Goal: Information Seeking & Learning: Find specific fact

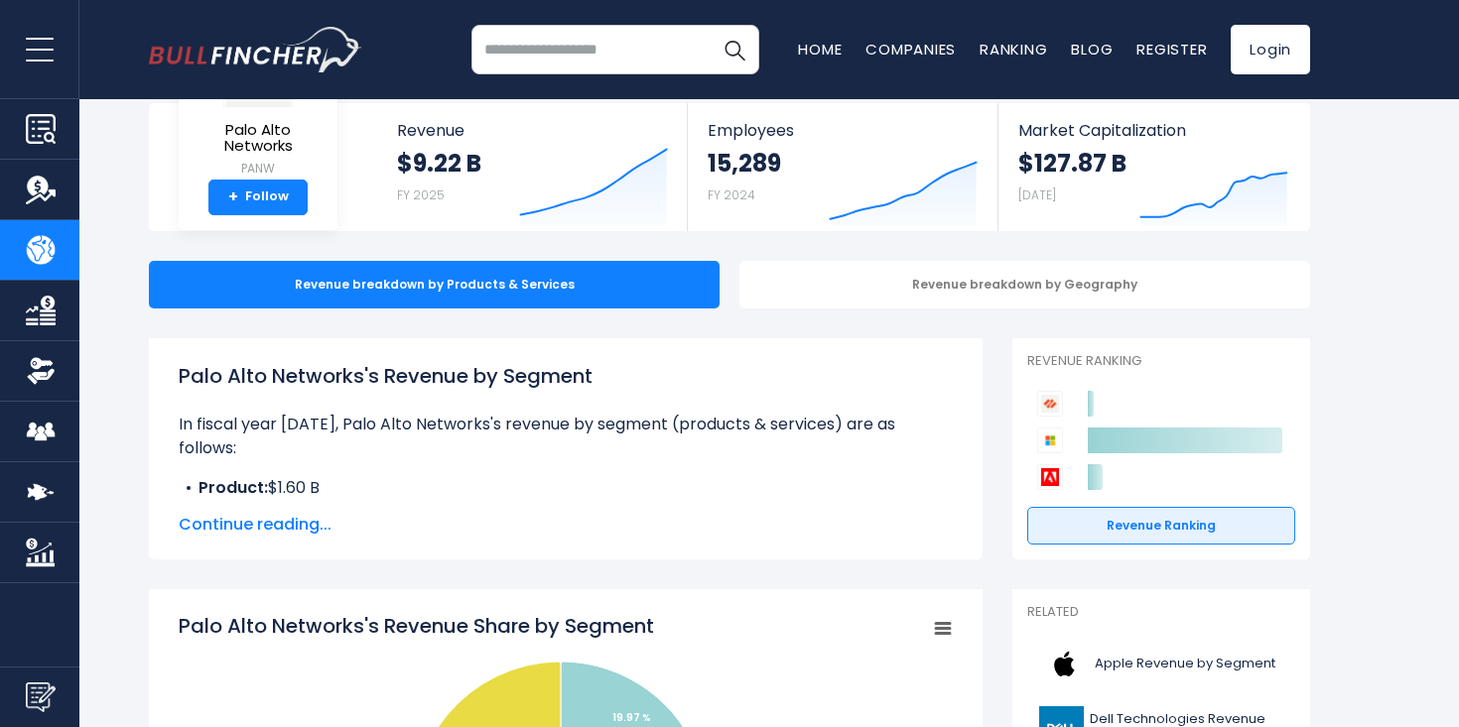
click at [266, 526] on span "Continue reading..." at bounding box center [566, 525] width 774 height 24
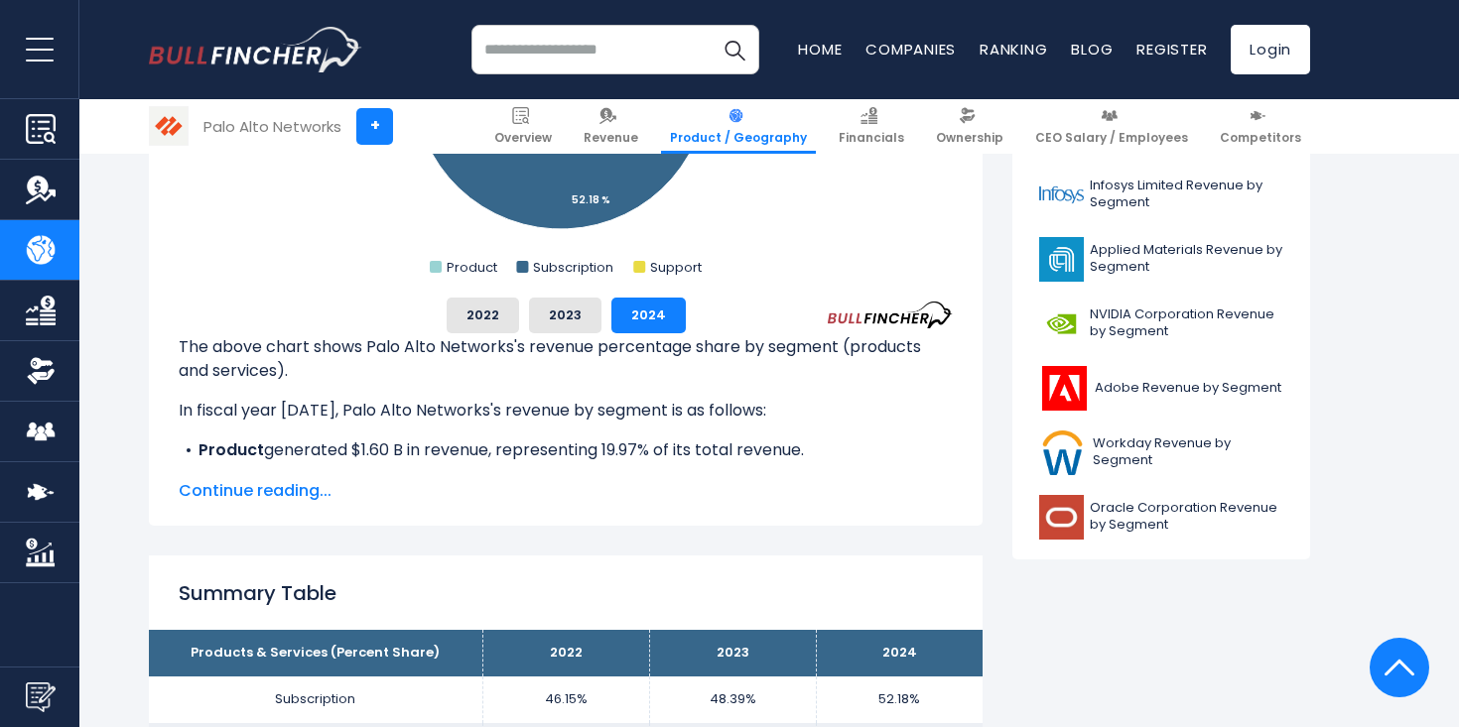
scroll to position [826, 0]
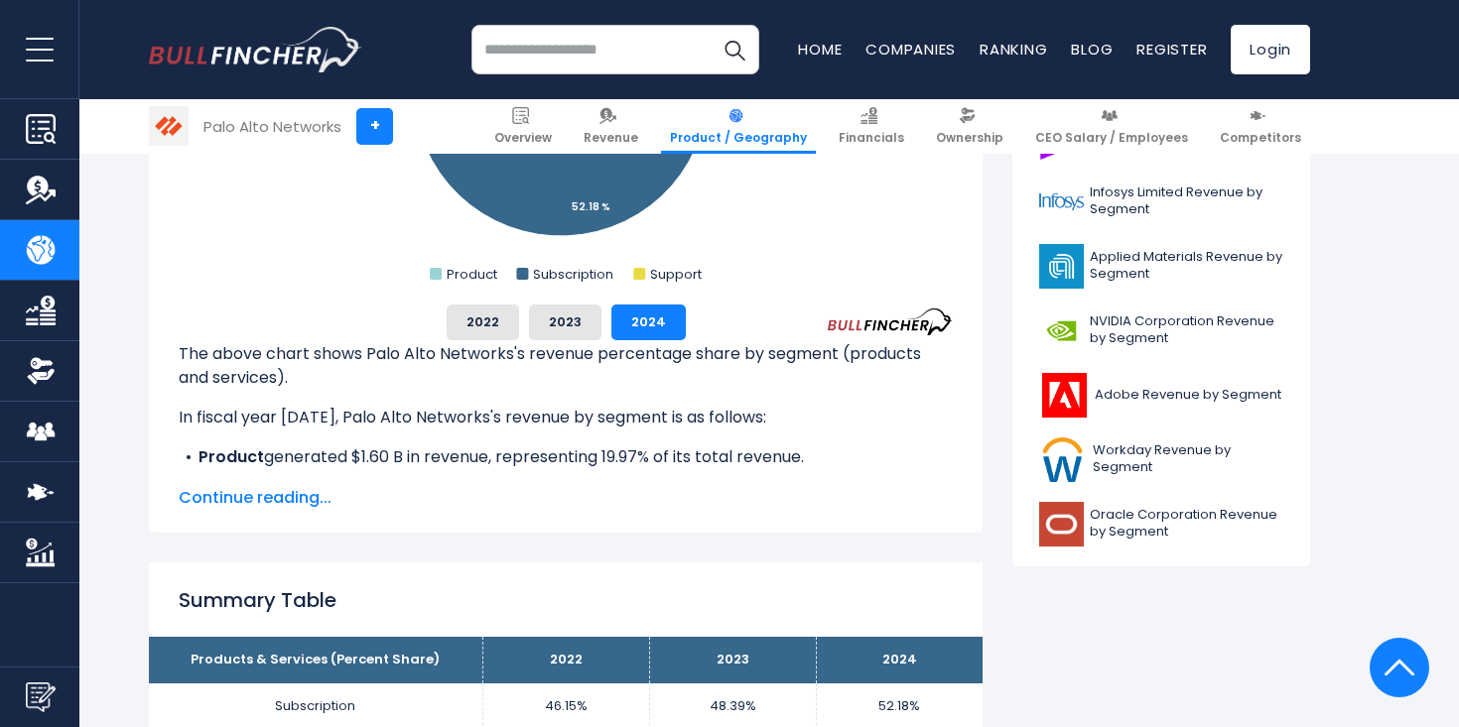
click at [284, 494] on span "Continue reading..." at bounding box center [566, 498] width 774 height 24
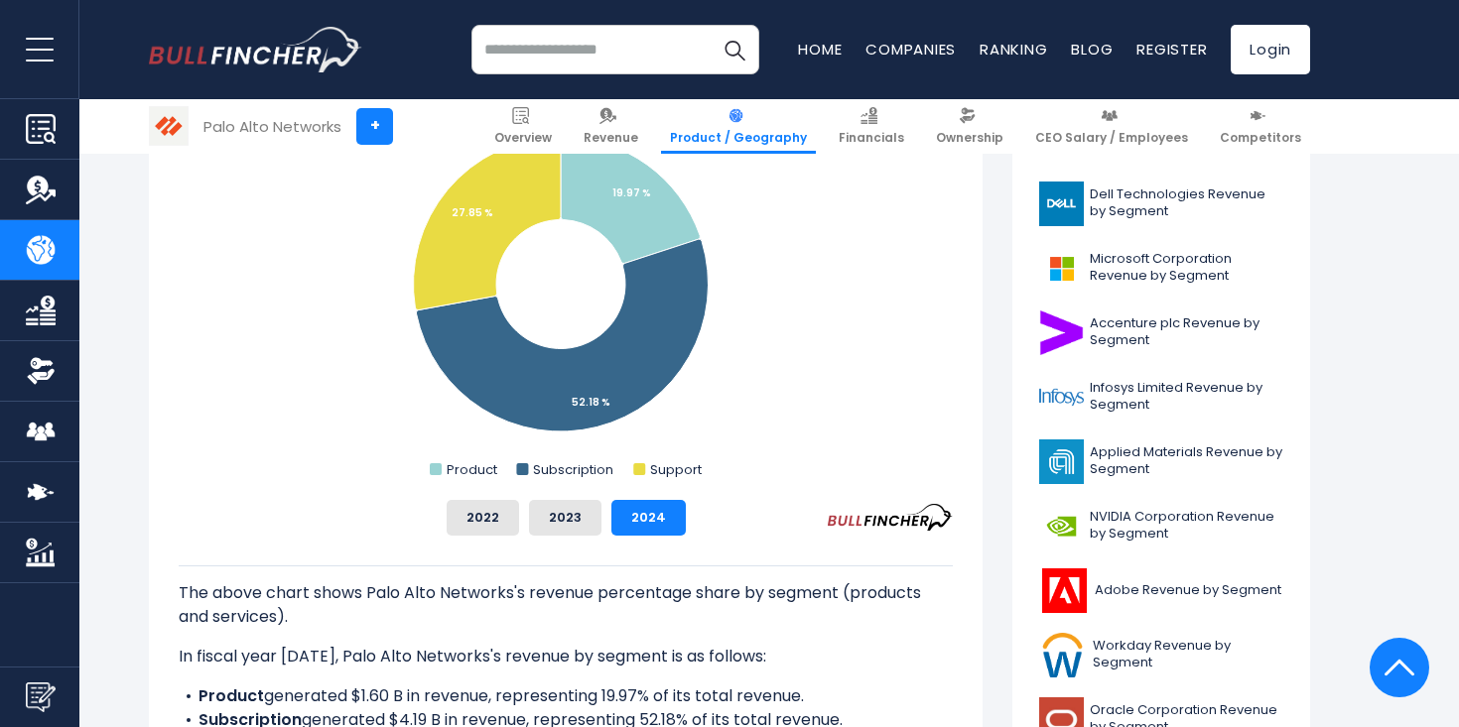
scroll to position [139, 0]
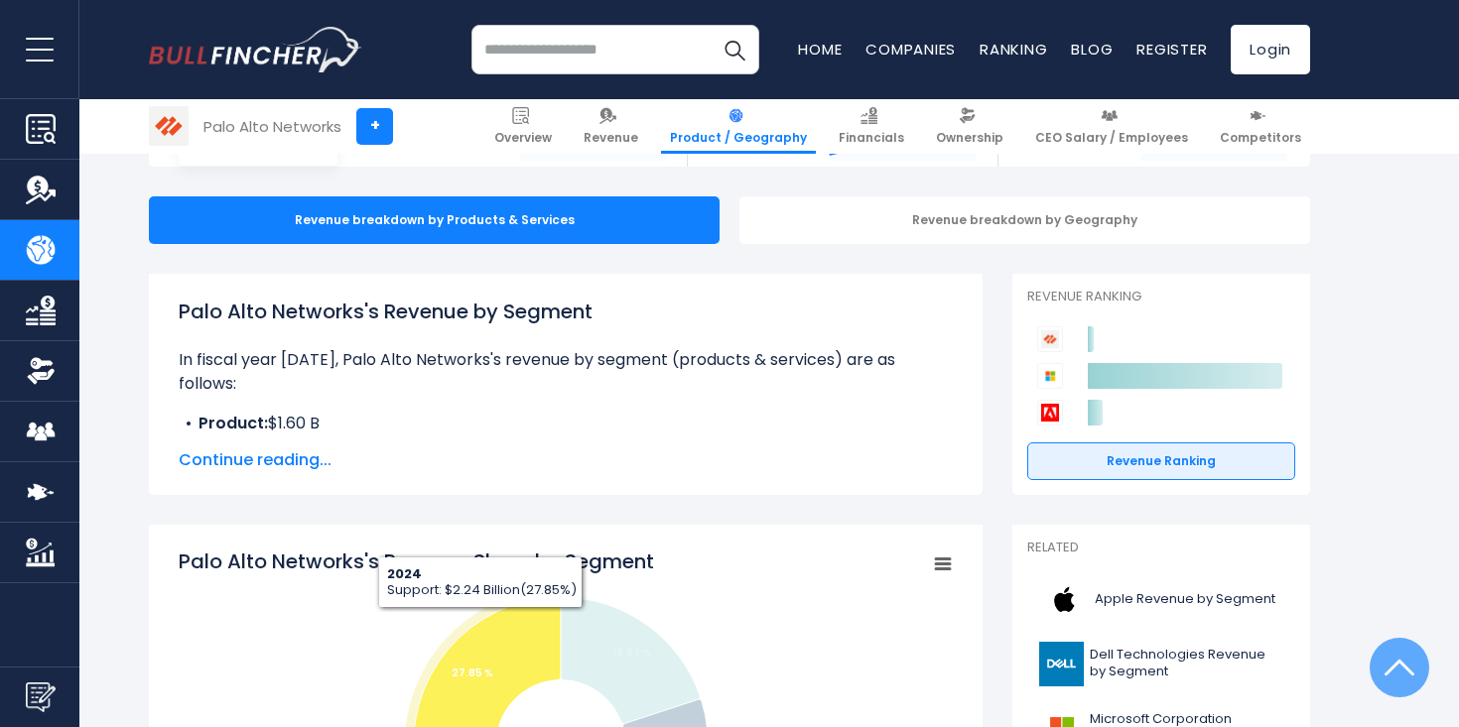
scroll to position [156, 0]
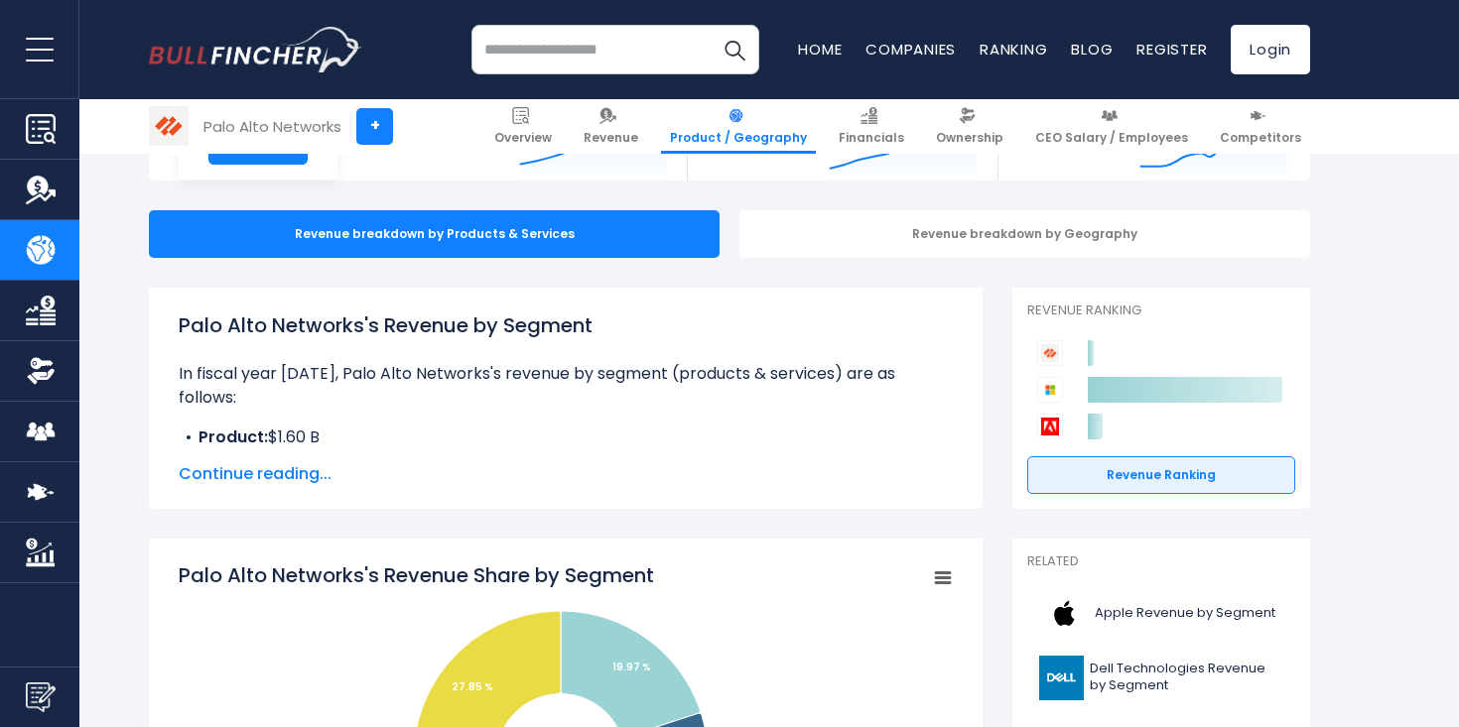
click at [300, 483] on span "Continue reading..." at bounding box center [566, 474] width 774 height 24
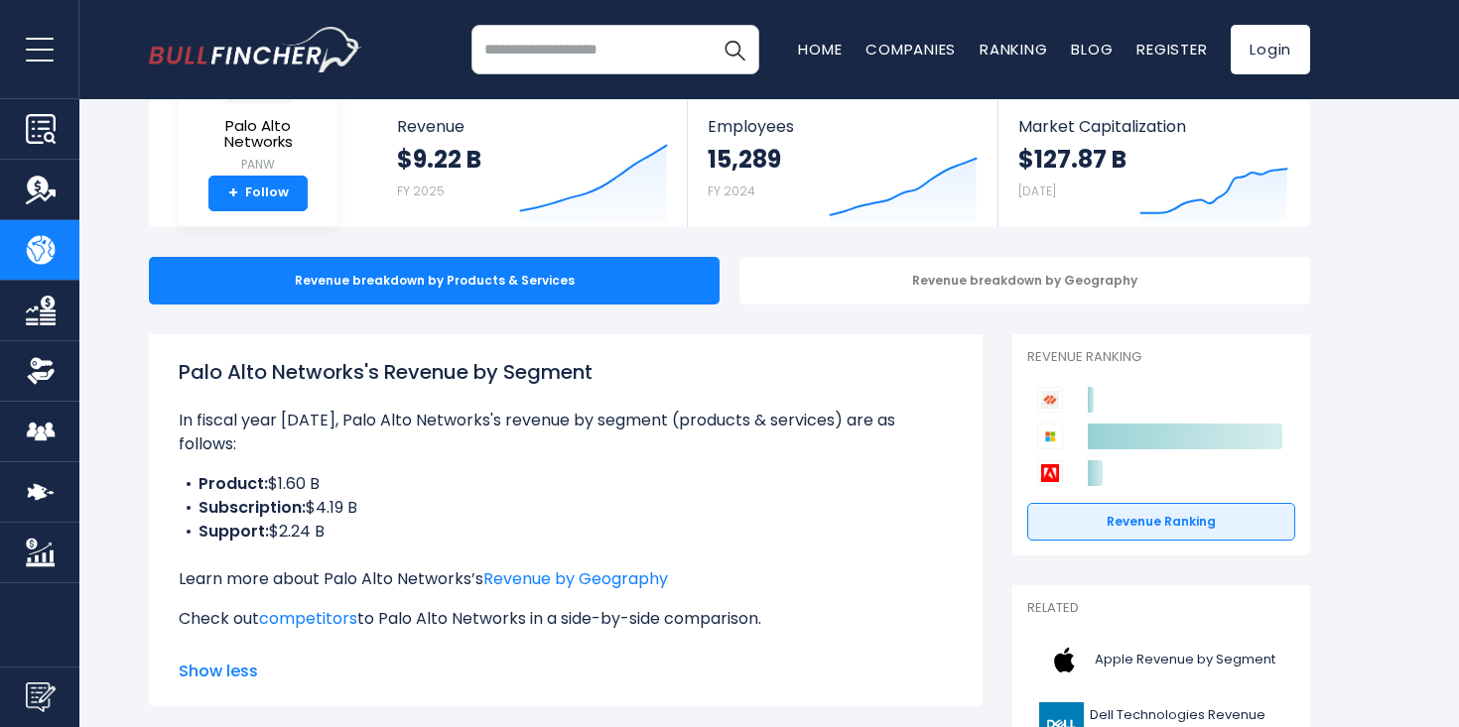
scroll to position [145, 0]
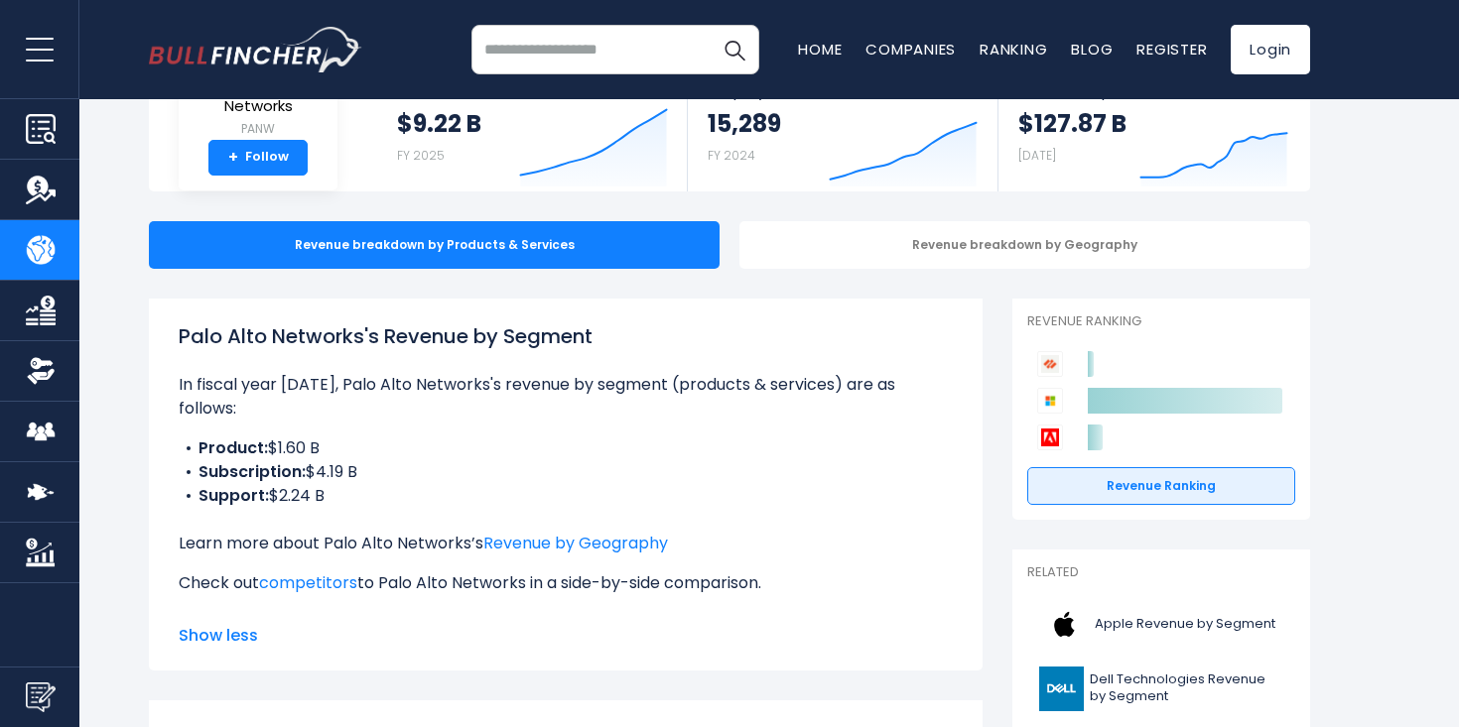
drag, startPoint x: 310, startPoint y: 449, endPoint x: 384, endPoint y: 447, distance: 74.5
click at [384, 460] on li "Subscription: $4.19 B" at bounding box center [566, 472] width 774 height 24
copy li "$4.19 B"
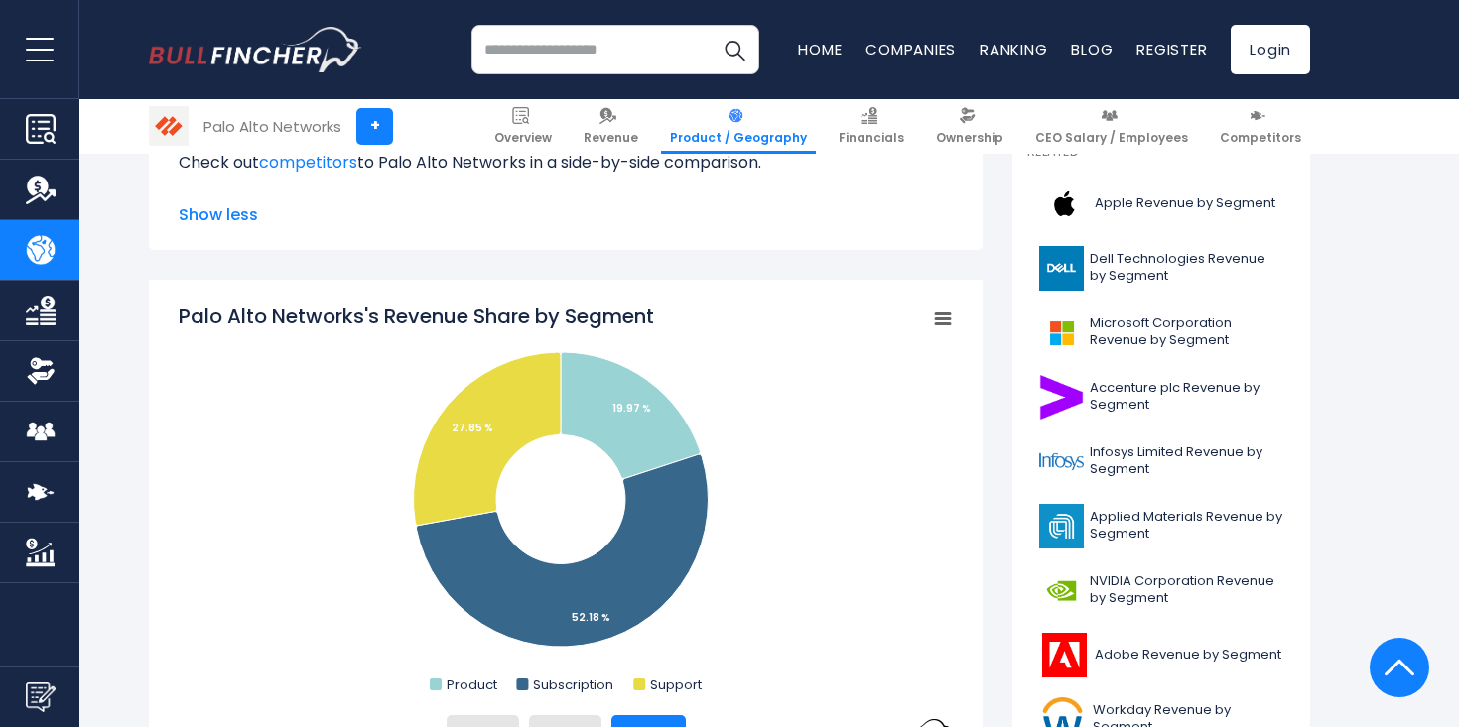
scroll to position [578, 0]
